Goal: Information Seeking & Learning: Check status

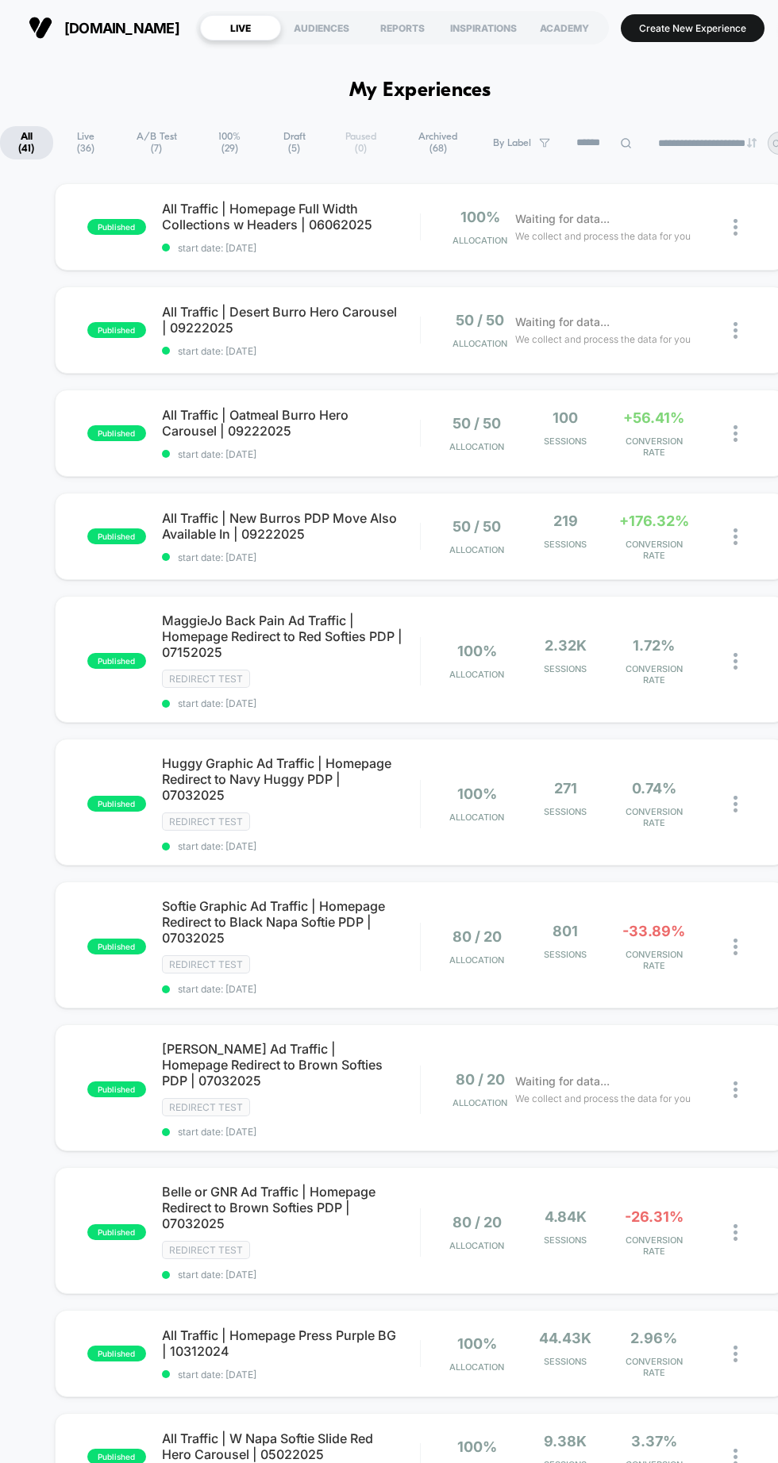
click at [316, 525] on span "All Traffic | New Burros PDP Move Also Available In | 09222025" at bounding box center [291, 526] width 258 height 32
click at [400, 419] on span "All Traffic | Oatmeal Burro Hero Carousel | 09222025" at bounding box center [291, 423] width 258 height 32
click at [459, 320] on span "50 / 50" at bounding box center [479, 320] width 48 height 17
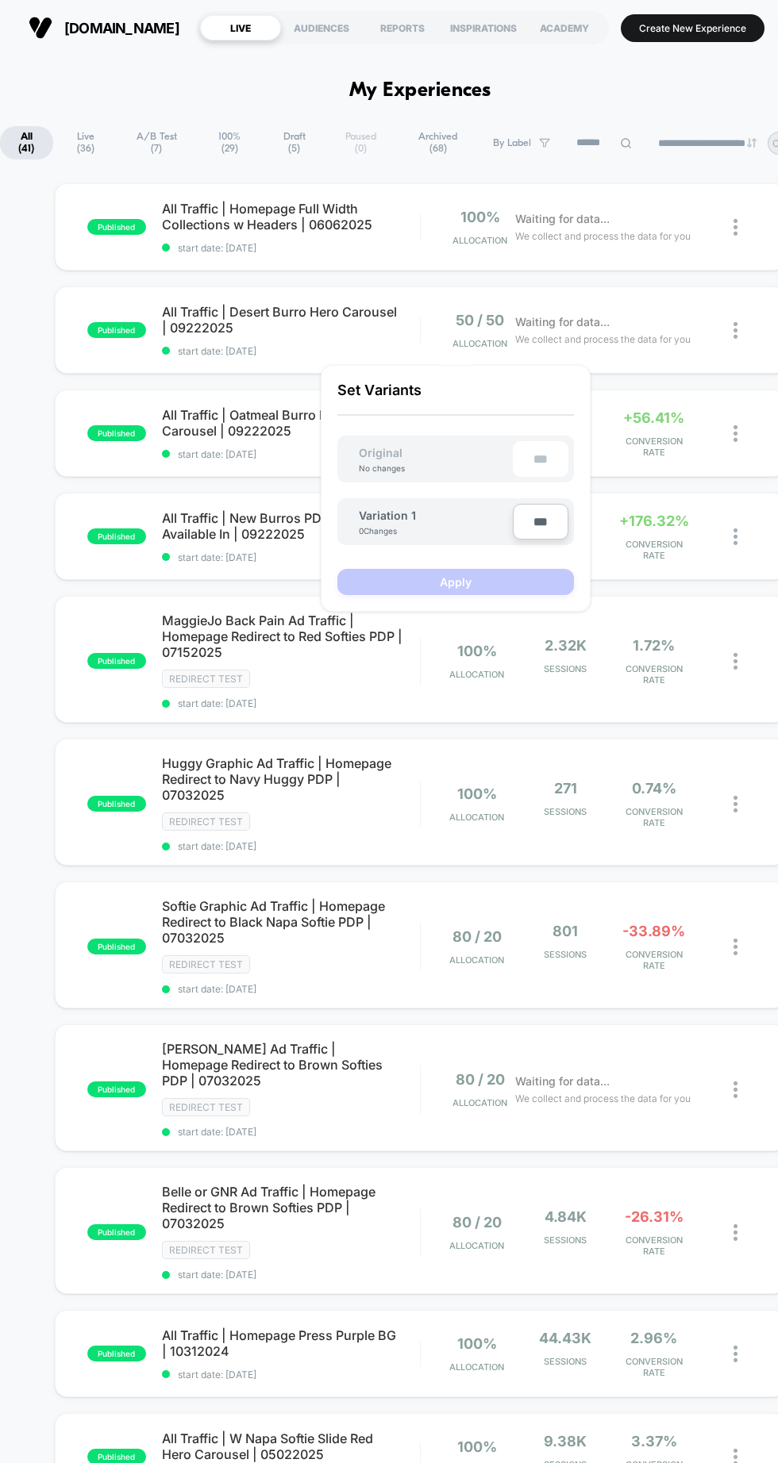
click at [229, 324] on span "All Traffic | Desert Burro Hero Carousel | 09222025" at bounding box center [291, 320] width 258 height 32
